Goal: Task Accomplishment & Management: Manage account settings

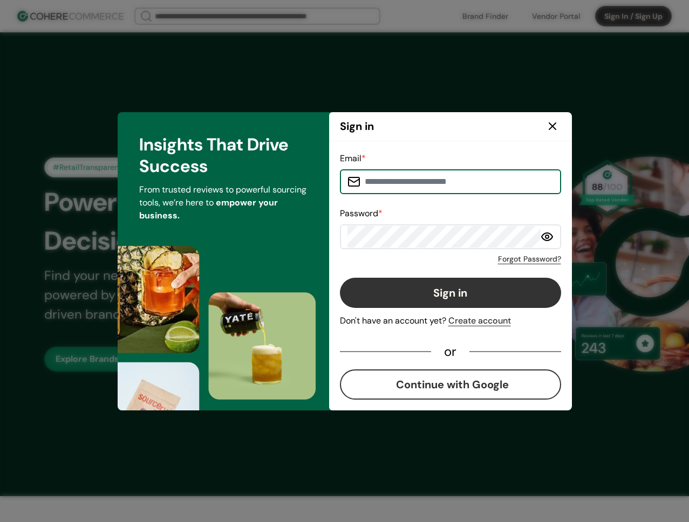
click at [445, 181] on input at bounding box center [456, 182] width 193 height 22
type input "**********"
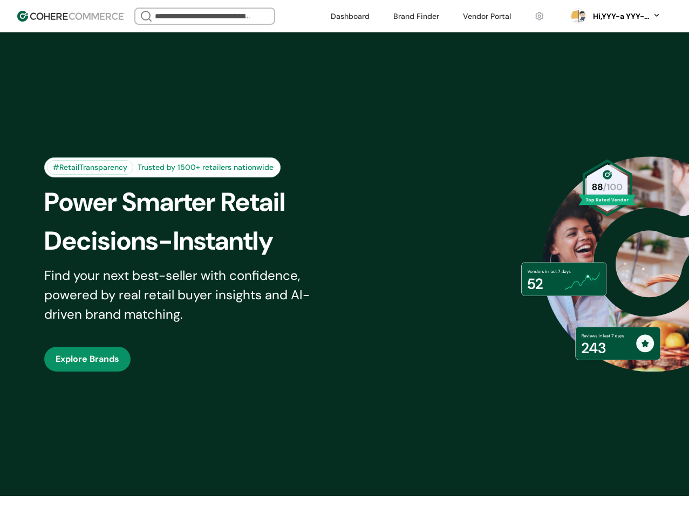
click at [631, 20] on div "Hi, YYY-a YYY-aa" at bounding box center [619, 16] width 59 height 11
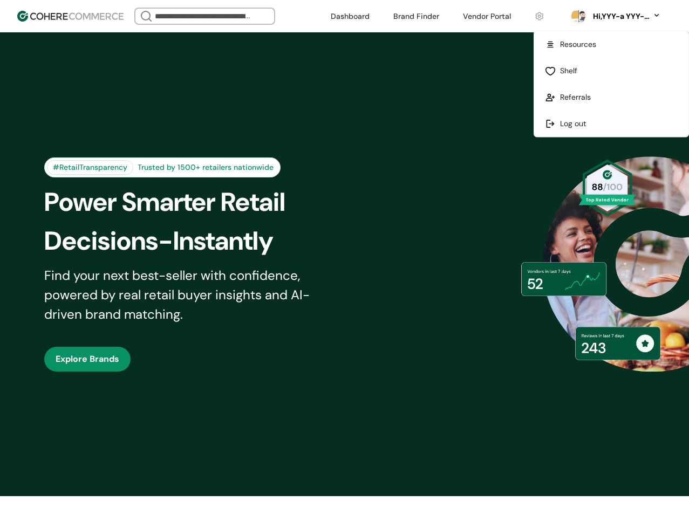
click at [580, 116] on link at bounding box center [611, 124] width 154 height 26
